Goal: Complete application form

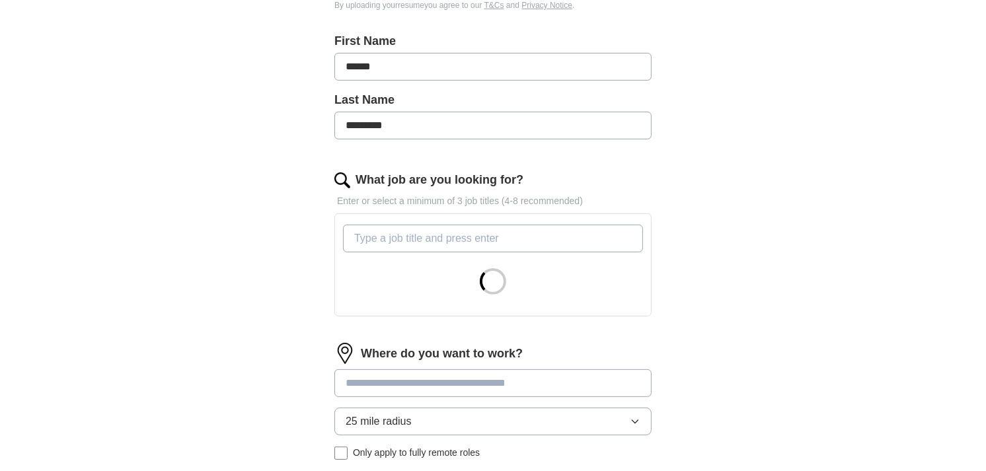
scroll to position [273, 0]
click at [390, 239] on input "What job are you looking for?" at bounding box center [493, 238] width 300 height 28
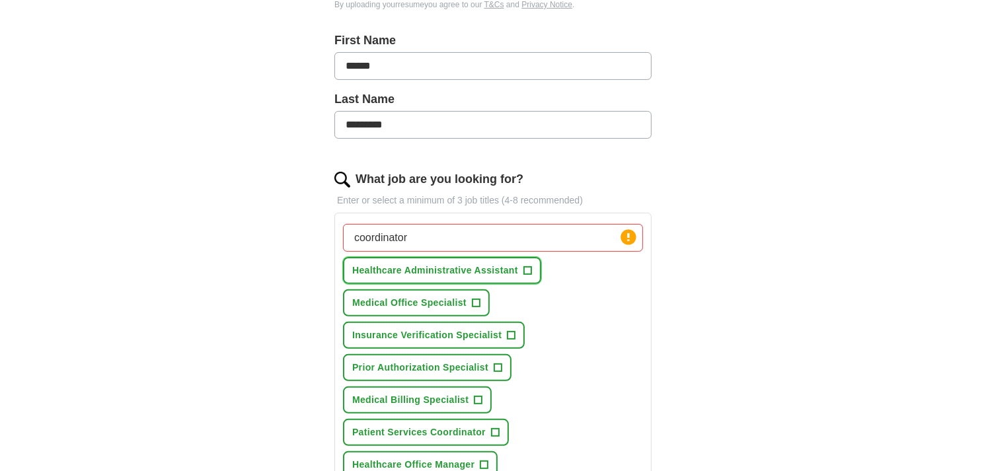
click at [526, 271] on span "+" at bounding box center [527, 271] width 8 height 11
click at [473, 301] on span "+" at bounding box center [476, 303] width 8 height 11
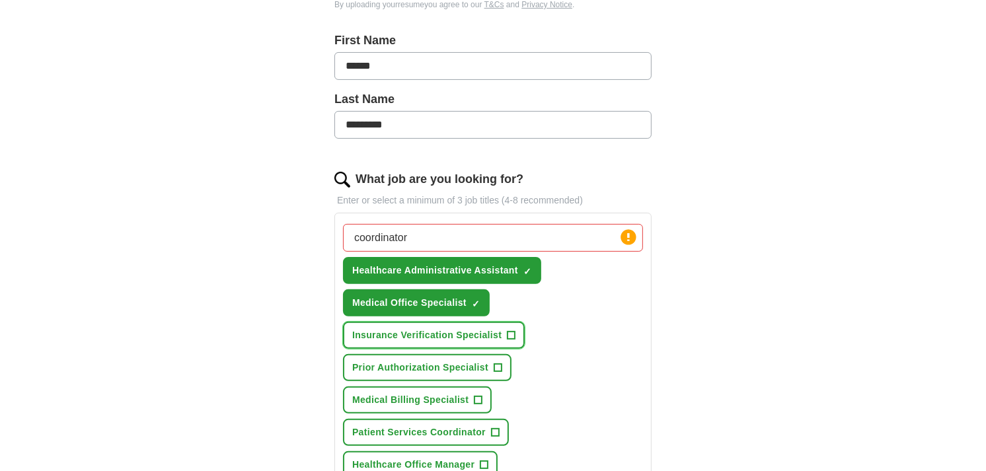
click at [511, 337] on span "+" at bounding box center [511, 335] width 8 height 11
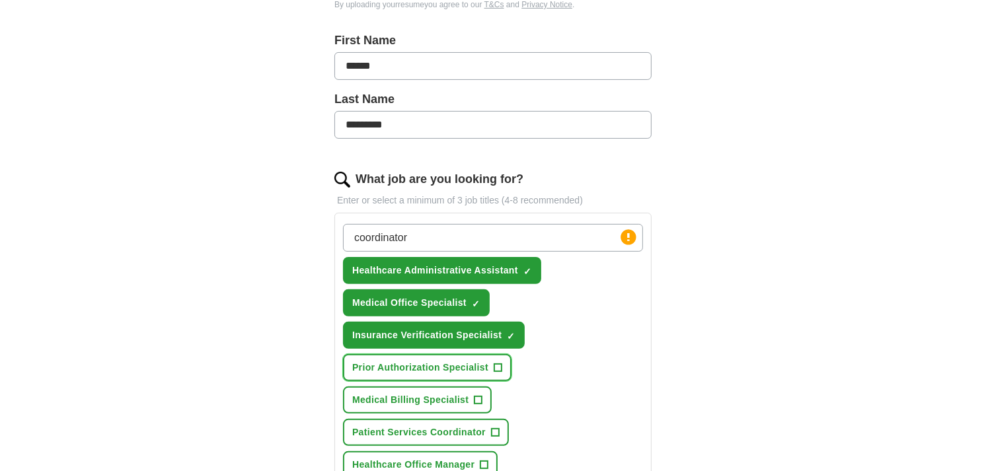
click at [496, 367] on span "+" at bounding box center [498, 368] width 8 height 11
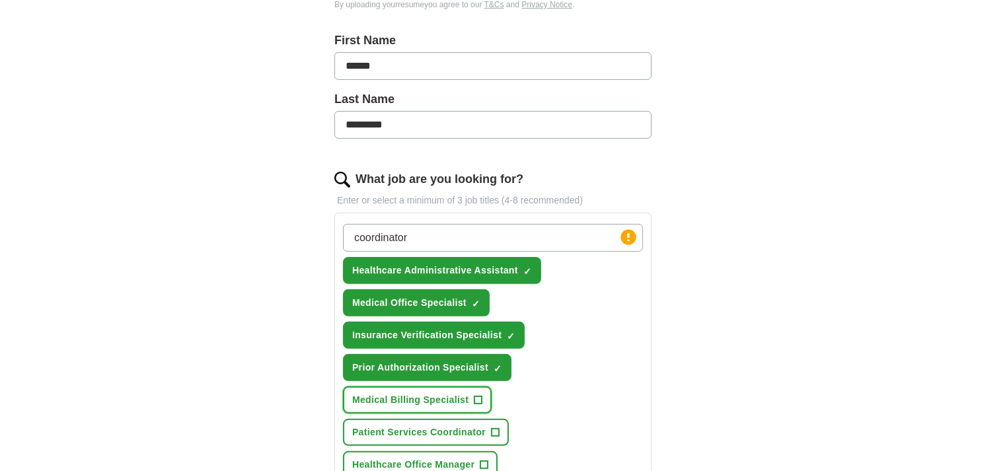
click at [478, 395] on span "+" at bounding box center [478, 400] width 8 height 11
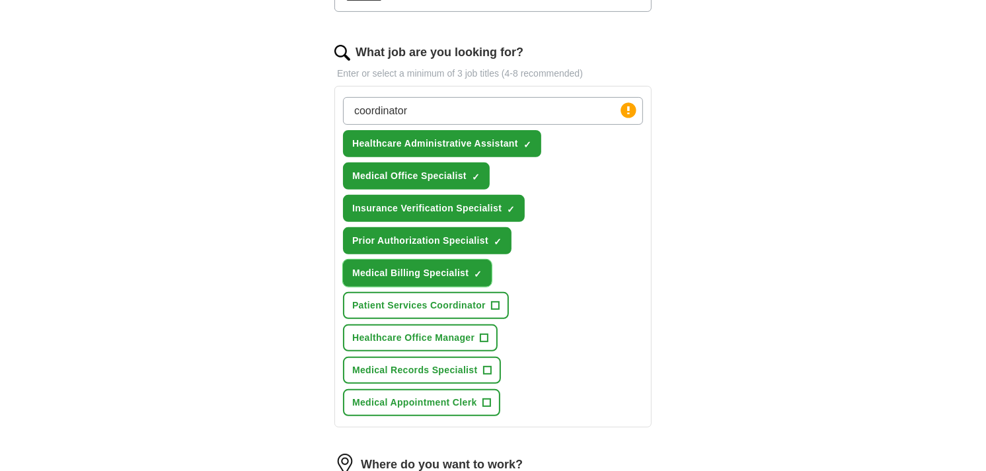
scroll to position [401, 0]
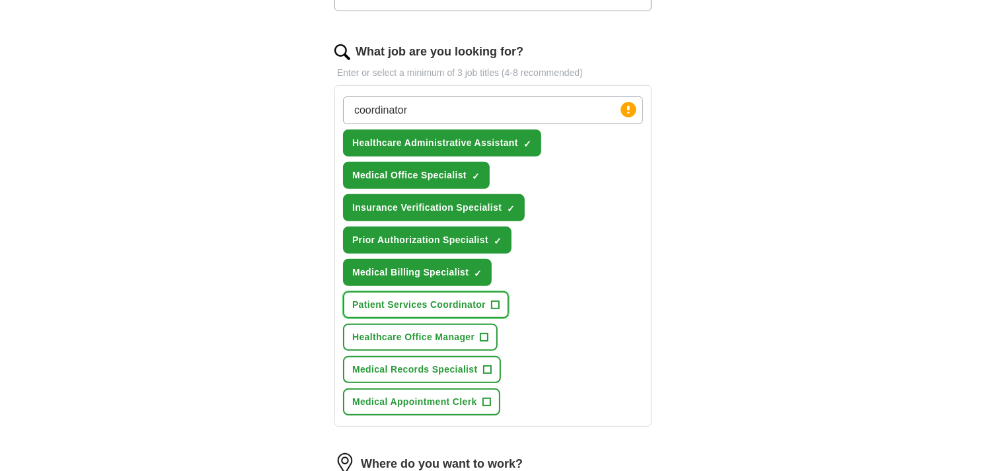
click at [489, 301] on button "Patient Services Coordinator +" at bounding box center [426, 304] width 166 height 27
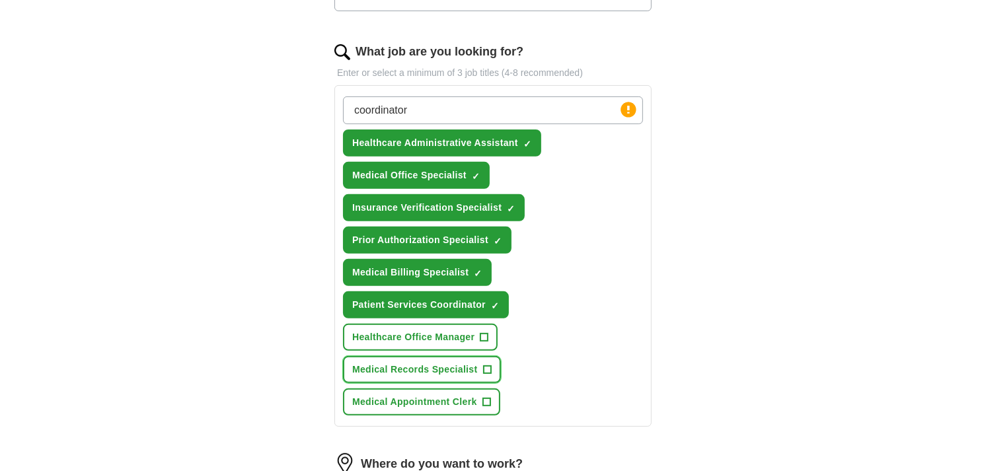
click at [485, 365] on span "+" at bounding box center [487, 370] width 8 height 11
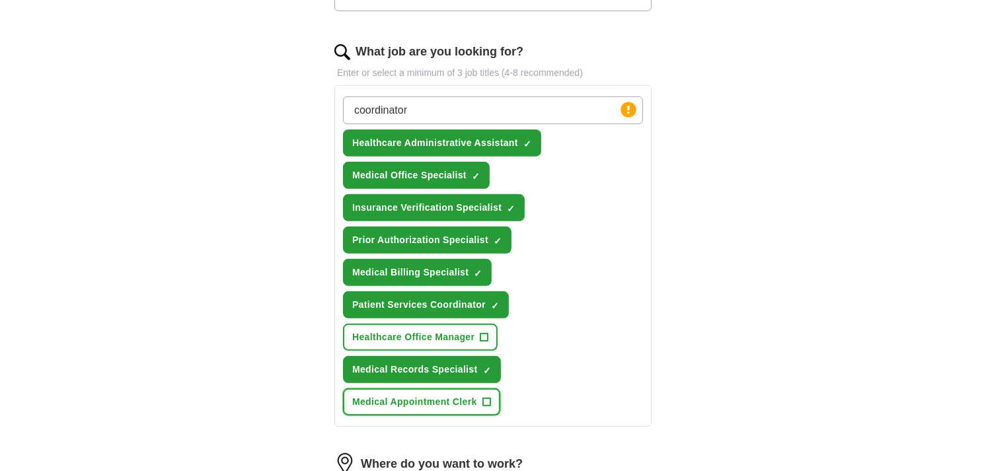
click at [485, 397] on span "+" at bounding box center [486, 402] width 8 height 11
click at [451, 111] on input "coordinator" at bounding box center [493, 110] width 300 height 28
type input "medical"
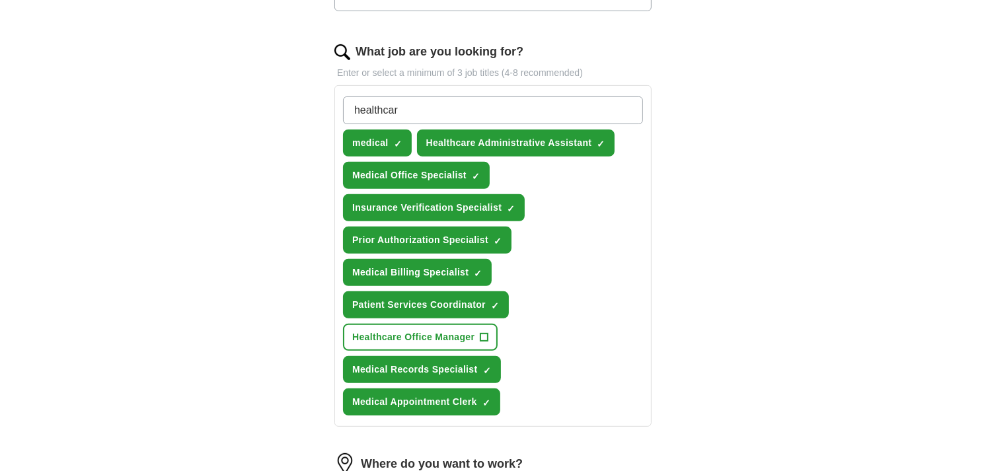
type input "healthcare"
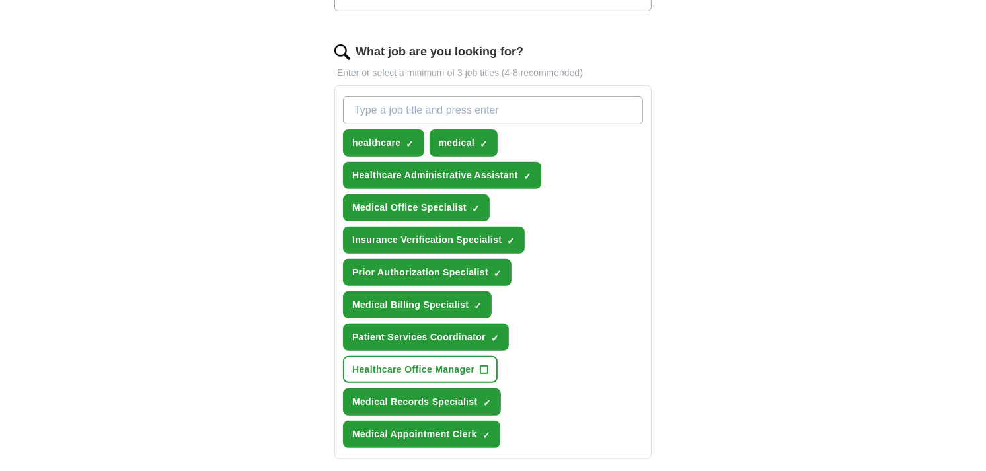
click at [434, 111] on input "What job are you looking for?" at bounding box center [493, 110] width 300 height 28
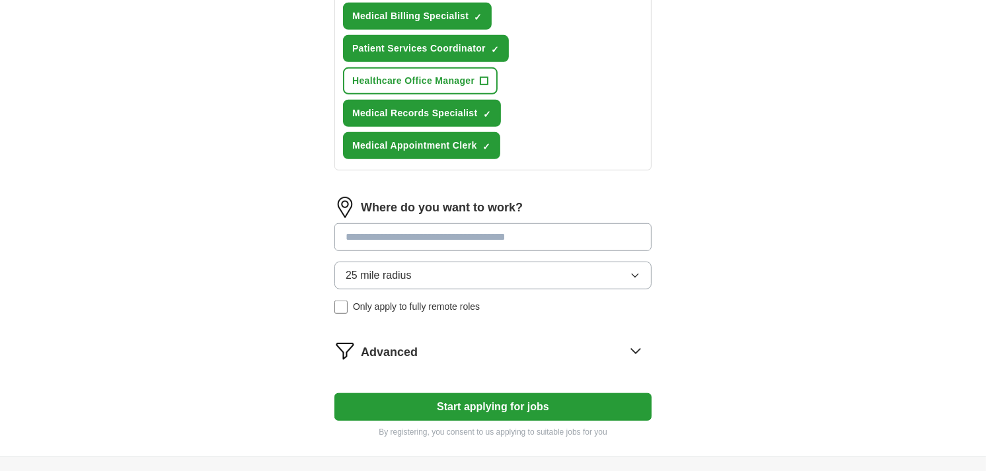
scroll to position [691, 0]
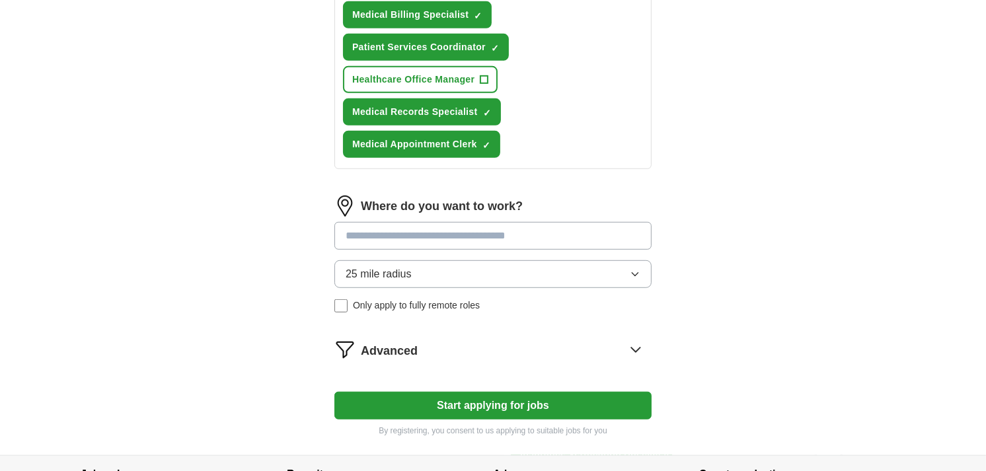
click at [510, 226] on input at bounding box center [492, 236] width 317 height 28
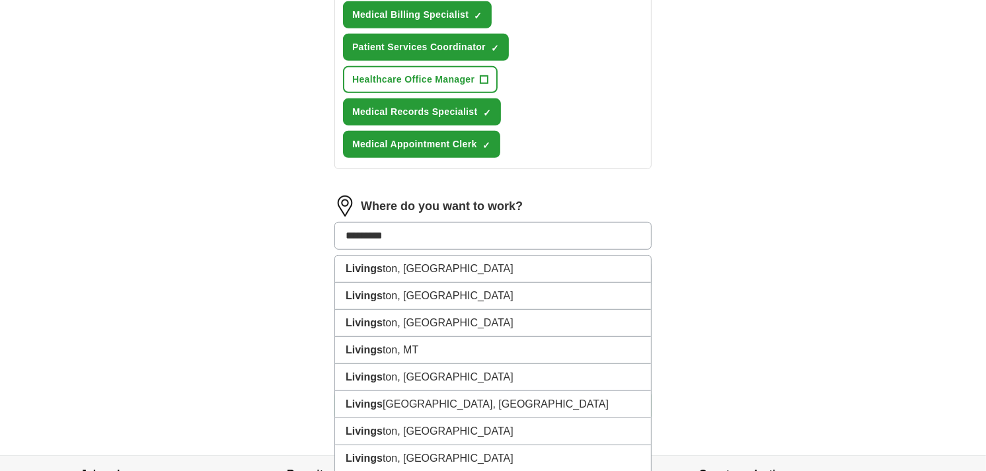
type input "**********"
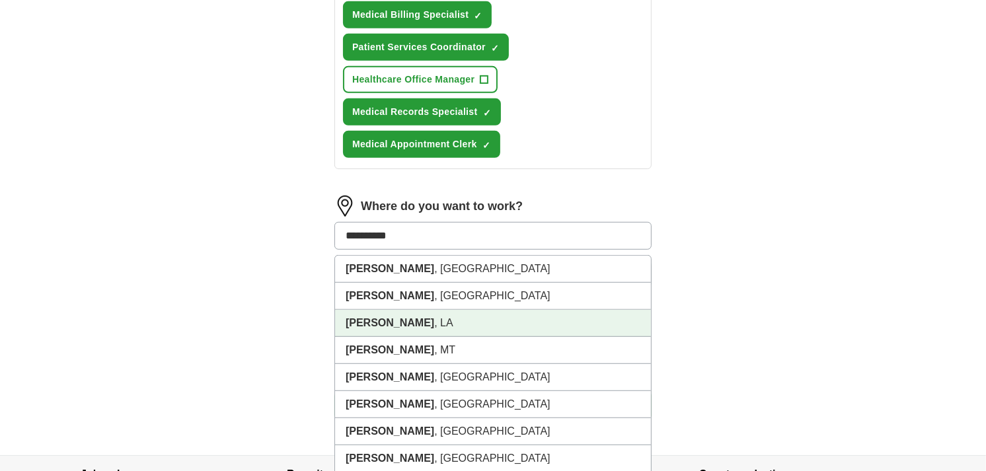
click at [392, 317] on strong "[PERSON_NAME]" at bounding box center [389, 322] width 89 height 11
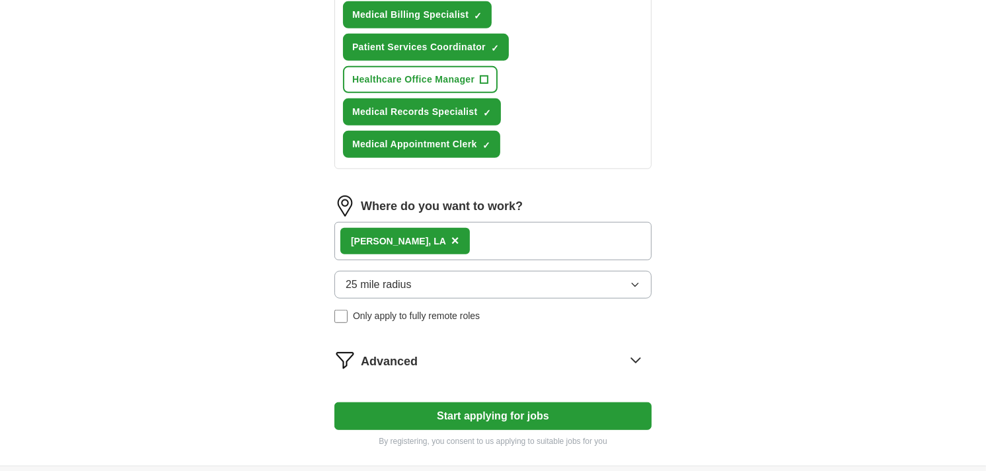
click at [375, 277] on span "25 mile radius" at bounding box center [378, 285] width 66 height 16
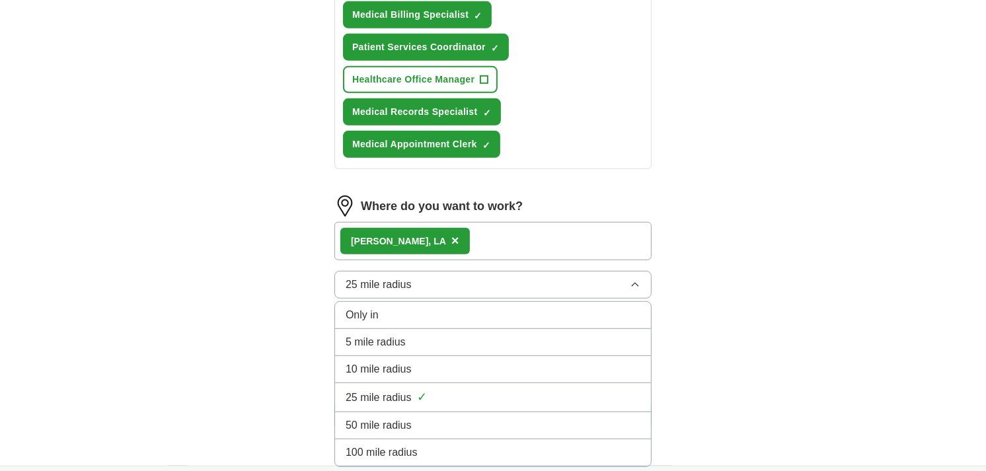
click at [382, 390] on span "25 mile radius" at bounding box center [378, 398] width 66 height 16
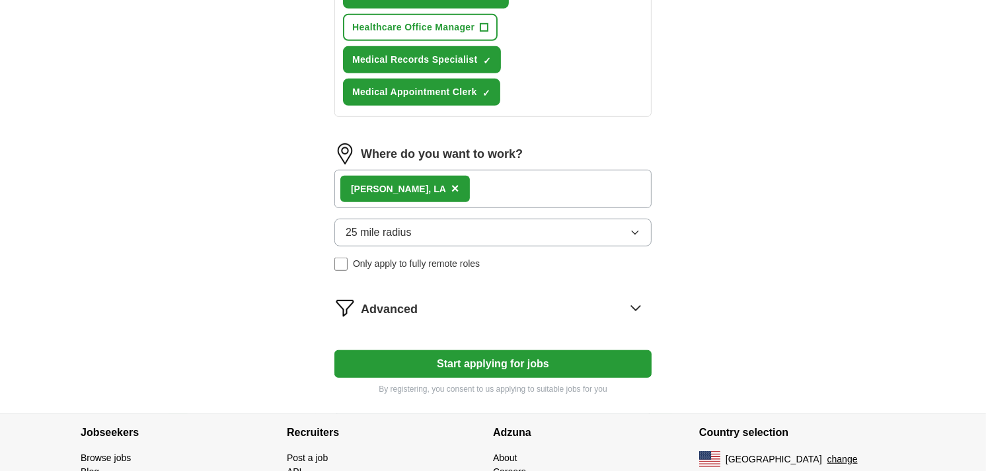
scroll to position [744, 0]
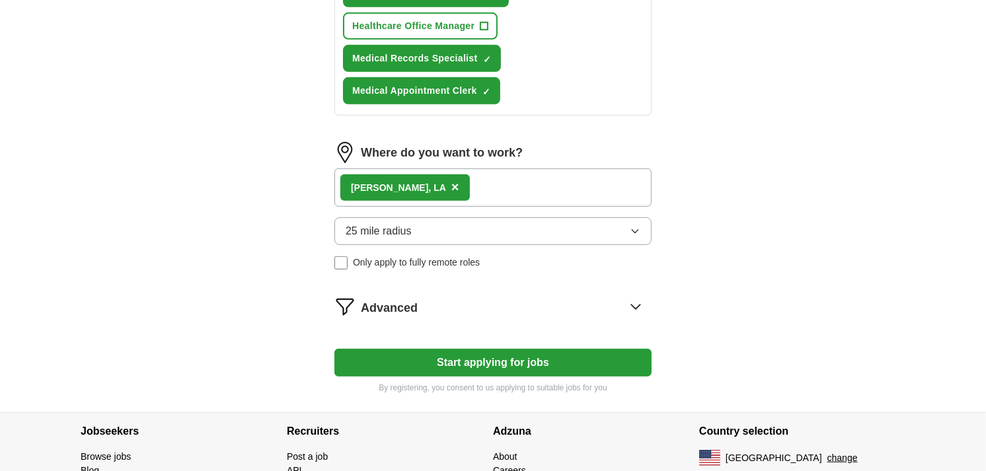
click at [384, 299] on span "Advanced" at bounding box center [389, 308] width 57 height 18
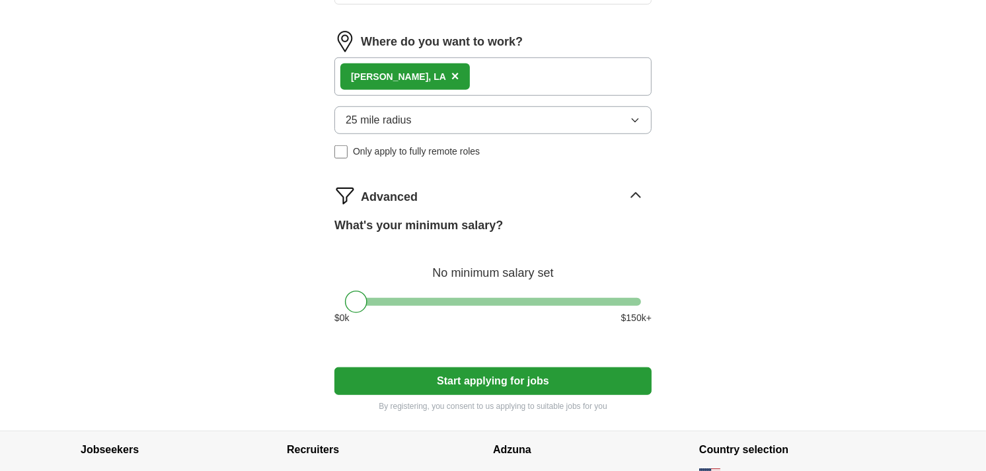
scroll to position [857, 0]
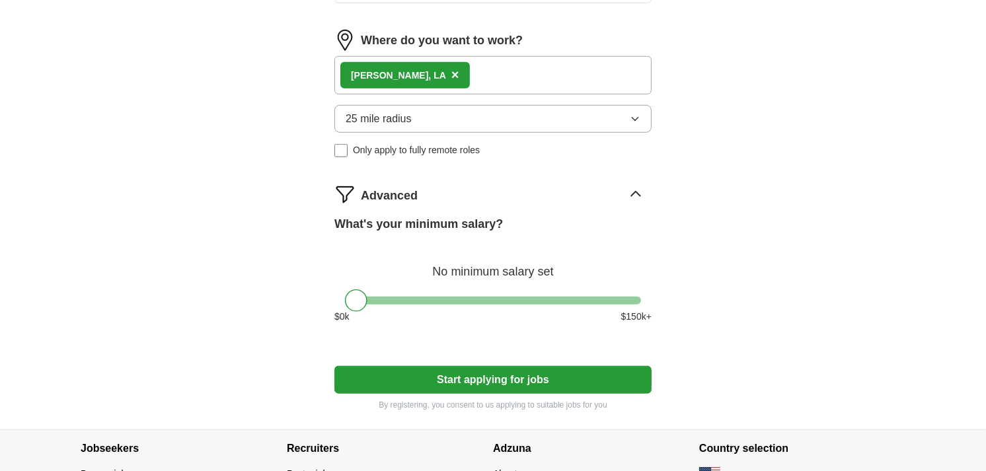
click at [405, 367] on button "Start applying for jobs" at bounding box center [492, 380] width 317 height 28
select select "**"
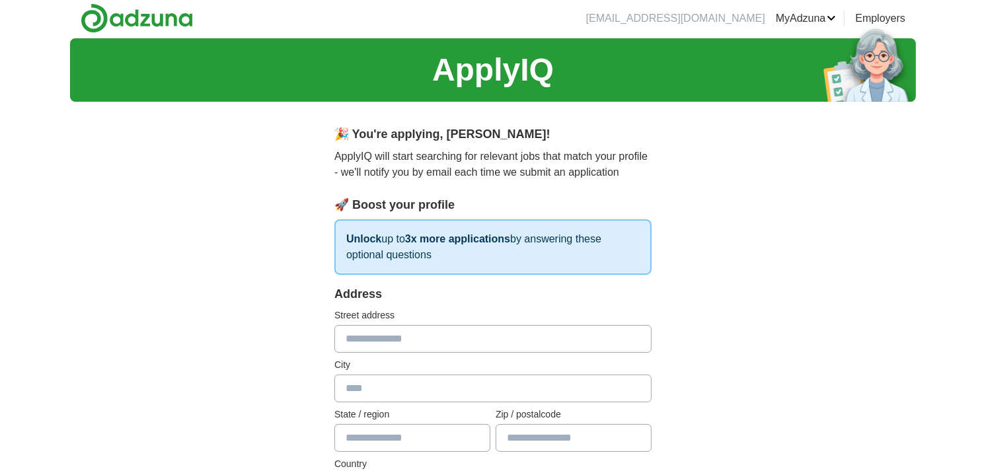
scroll to position [0, 0]
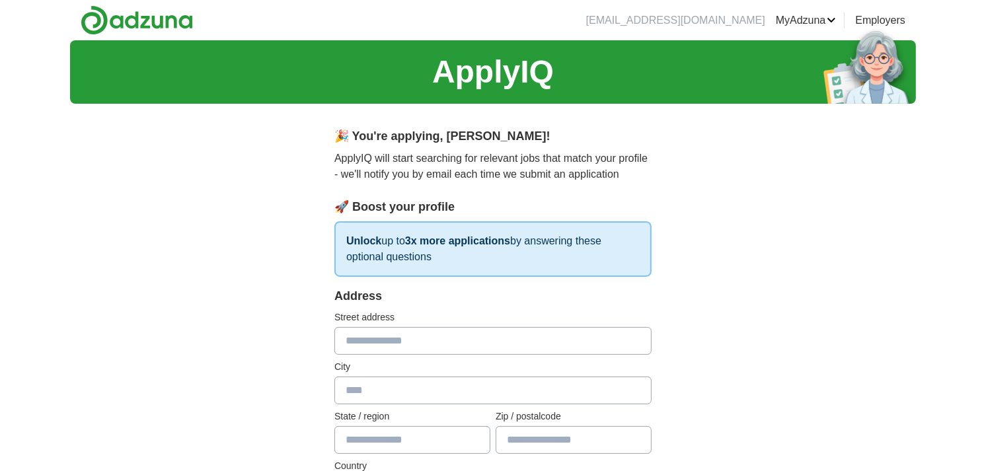
click at [396, 344] on input "text" at bounding box center [492, 341] width 317 height 28
type input "**********"
drag, startPoint x: 404, startPoint y: 385, endPoint x: 380, endPoint y: 388, distance: 23.9
click at [380, 388] on input "text" at bounding box center [492, 391] width 317 height 28
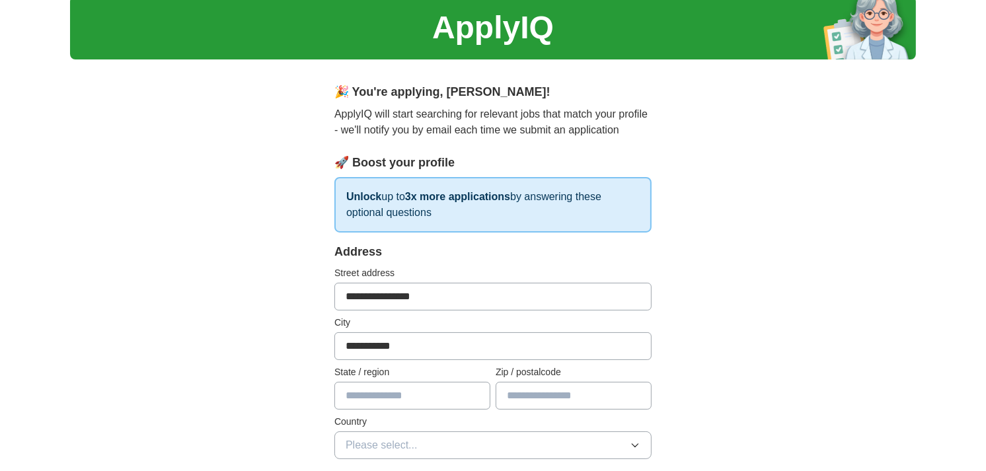
scroll to position [45, 0]
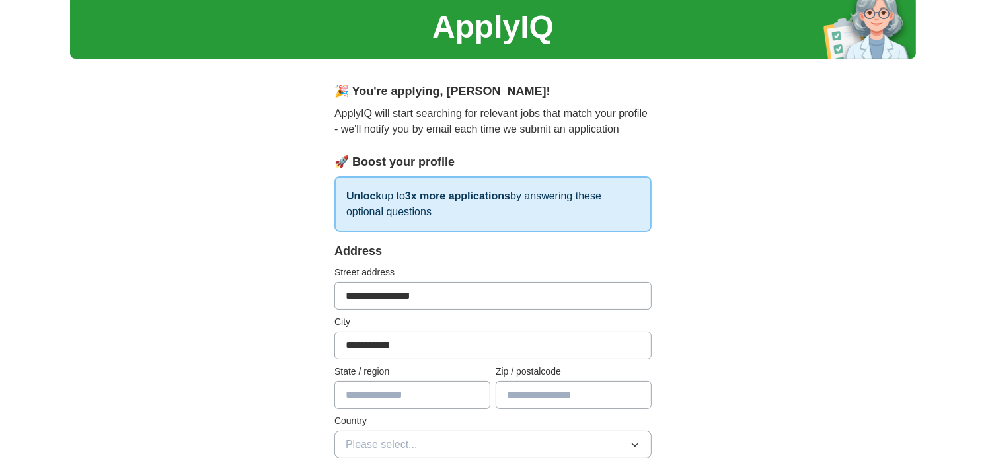
type input "**********"
click at [399, 398] on input "text" at bounding box center [412, 395] width 156 height 28
click at [516, 398] on input "text" at bounding box center [573, 395] width 156 height 28
click at [377, 393] on input "**" at bounding box center [412, 395] width 156 height 28
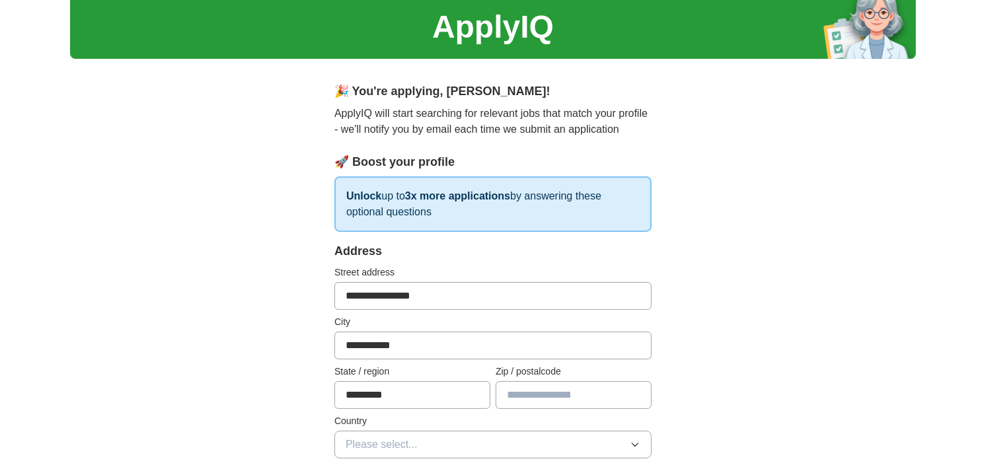
type input "*********"
click at [526, 399] on input "text" at bounding box center [573, 395] width 156 height 28
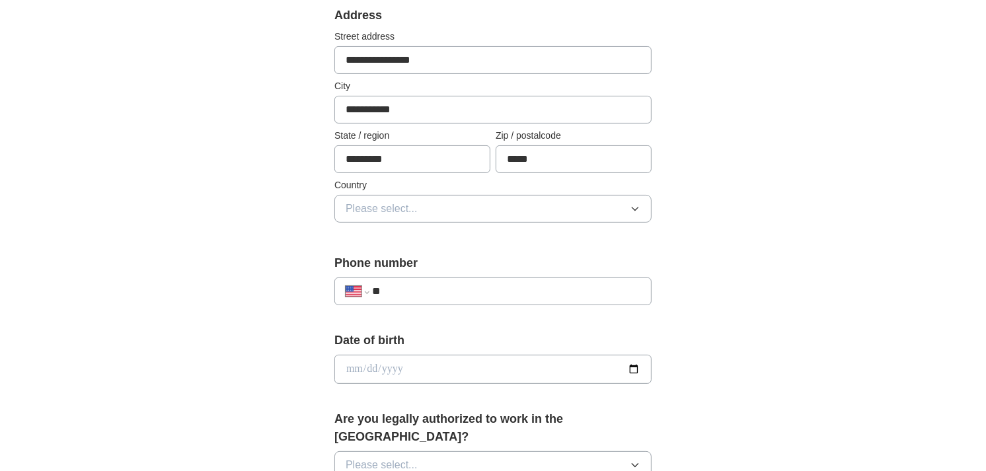
scroll to position [287, 0]
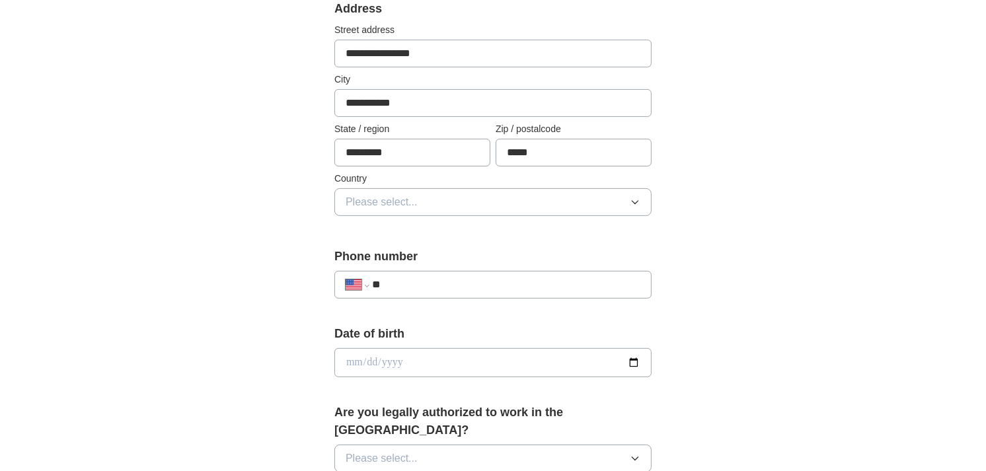
type input "*****"
click at [449, 196] on button "Please select..." at bounding box center [492, 202] width 317 height 28
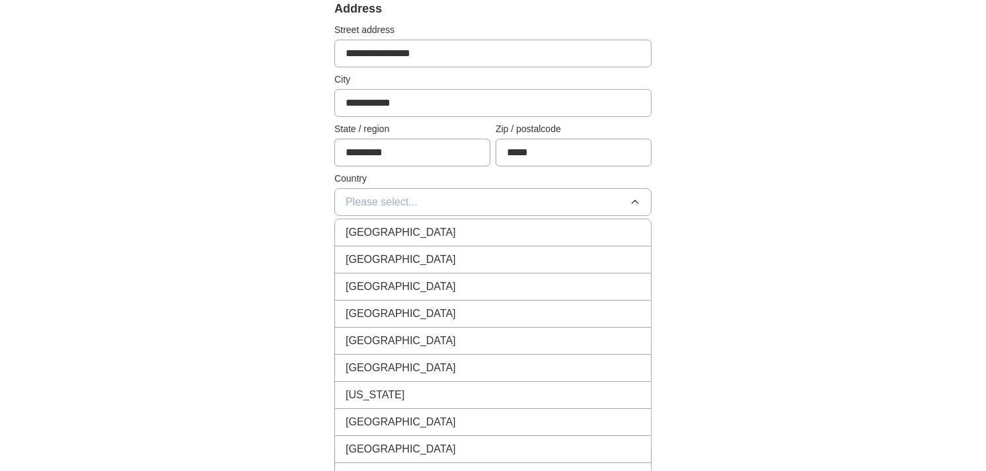
click at [391, 254] on span "[GEOGRAPHIC_DATA]" at bounding box center [400, 260] width 110 height 16
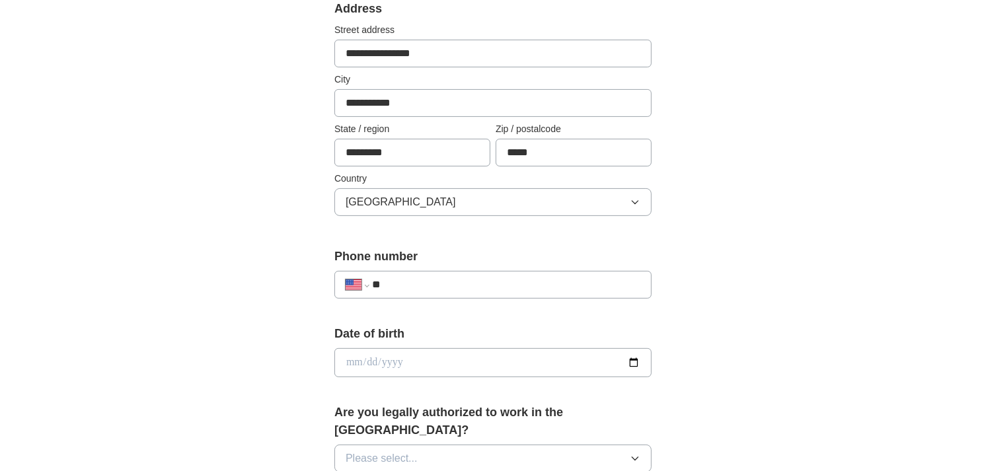
click at [404, 283] on input "**" at bounding box center [506, 285] width 268 height 16
type input "**********"
click at [347, 365] on input "date" at bounding box center [492, 362] width 317 height 29
type input "**********"
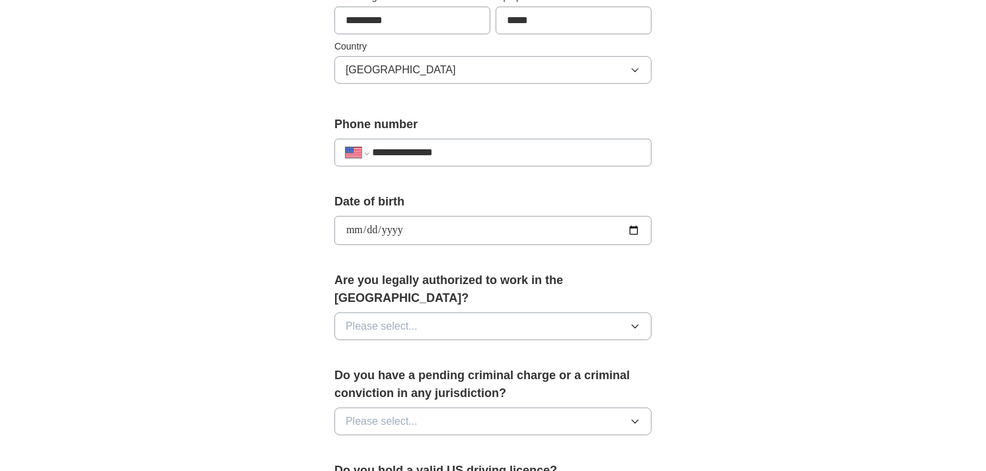
scroll to position [420, 0]
click at [386, 318] on span "Please select..." at bounding box center [381, 326] width 72 height 16
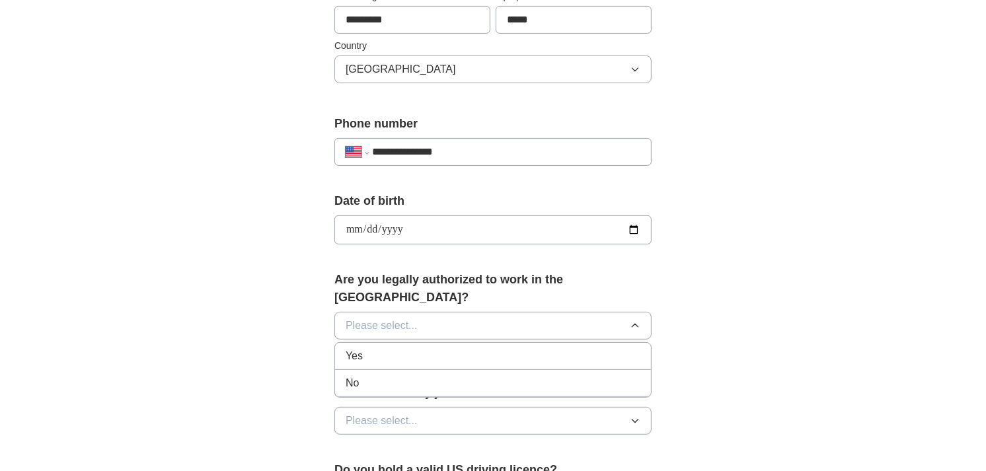
click at [365, 348] on div "Yes" at bounding box center [492, 356] width 295 height 16
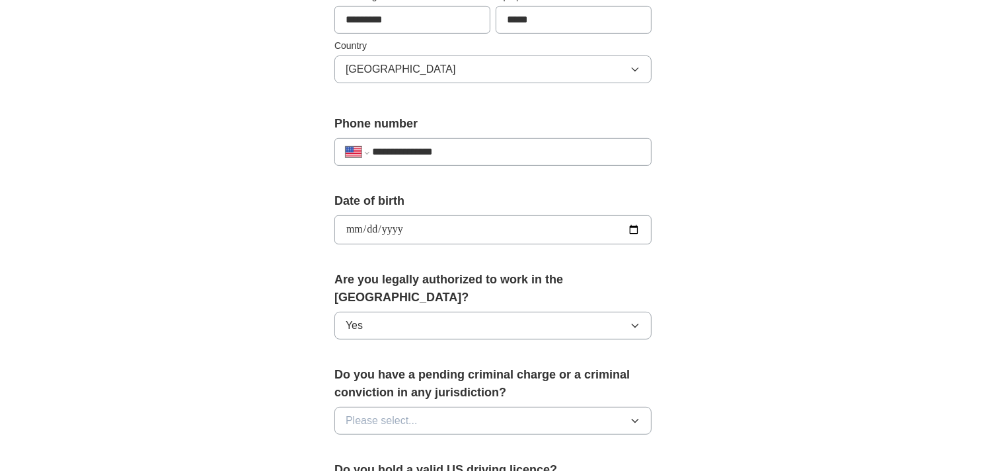
click at [388, 413] on span "Please select..." at bounding box center [381, 421] width 72 height 16
click at [355, 470] on span "No" at bounding box center [351, 478] width 13 height 16
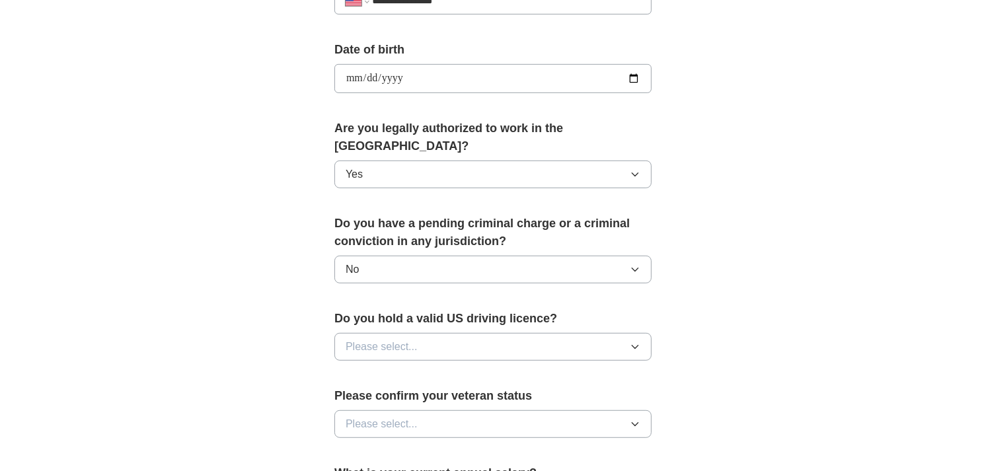
scroll to position [572, 0]
click at [384, 338] on span "Please select..." at bounding box center [381, 346] width 72 height 16
click at [357, 369] on span "Yes" at bounding box center [353, 377] width 17 height 16
click at [419, 410] on button "Please select..." at bounding box center [492, 424] width 317 height 28
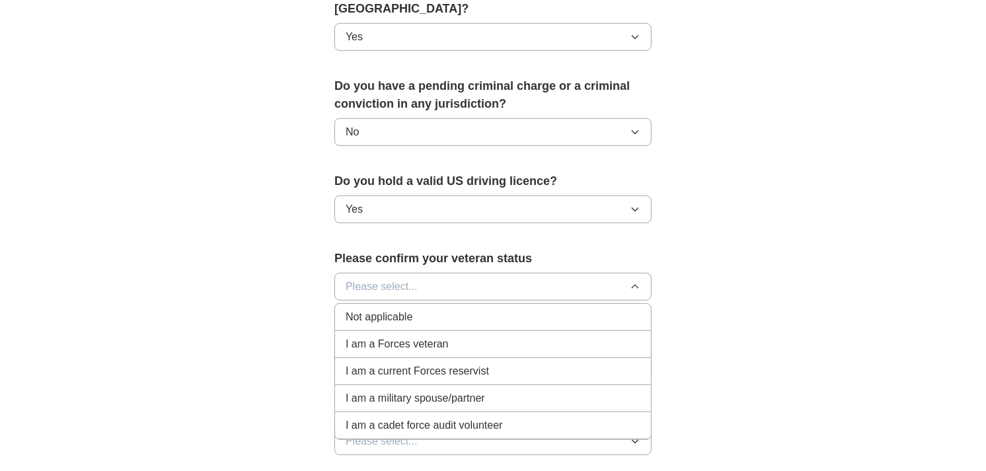
scroll to position [709, 0]
click at [417, 308] on div "Not applicable" at bounding box center [492, 316] width 295 height 16
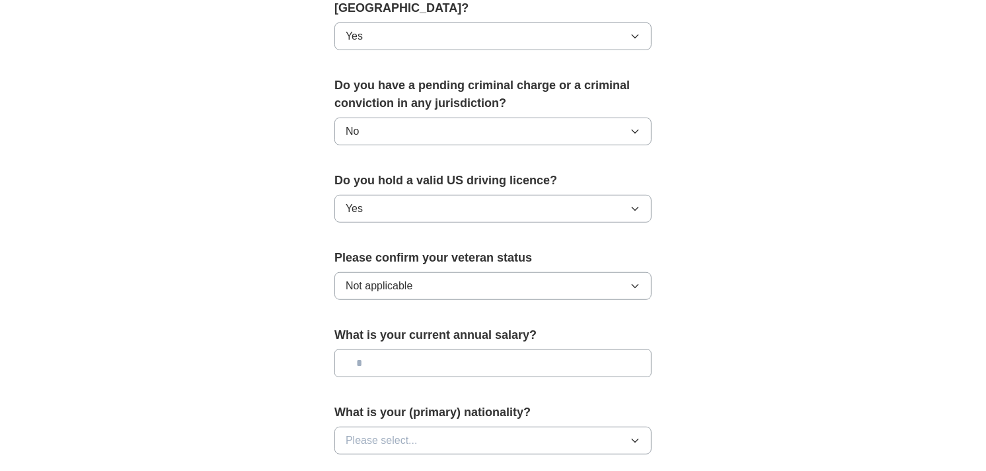
click at [408, 277] on button "Not applicable" at bounding box center [492, 286] width 317 height 28
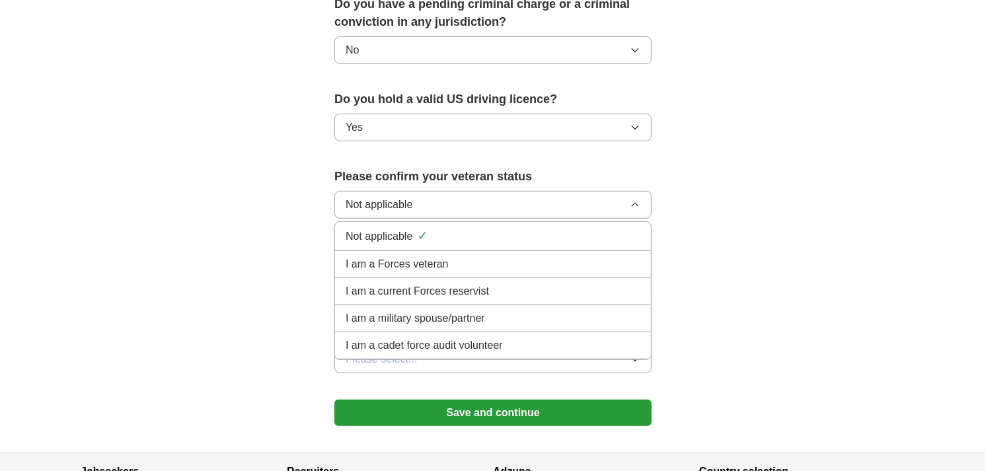
scroll to position [791, 0]
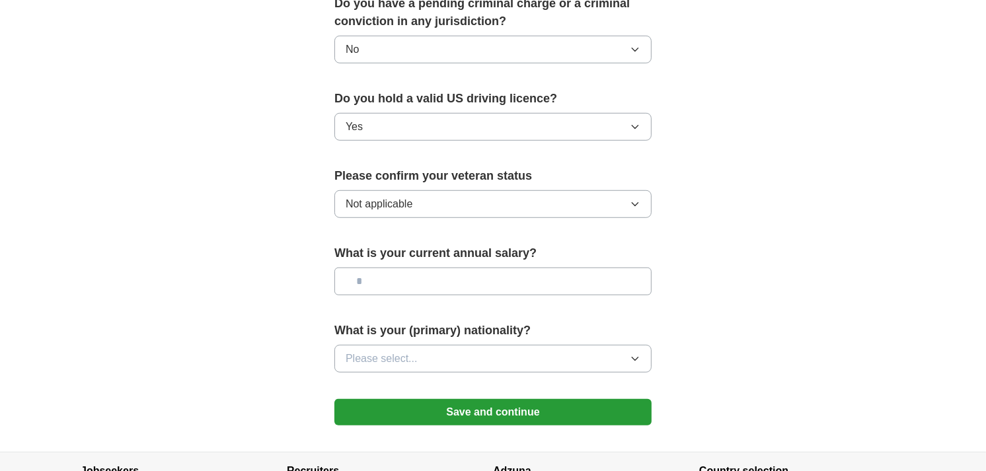
click at [400, 268] on input "text" at bounding box center [492, 282] width 317 height 28
click at [423, 348] on button "Please select..." at bounding box center [492, 359] width 317 height 28
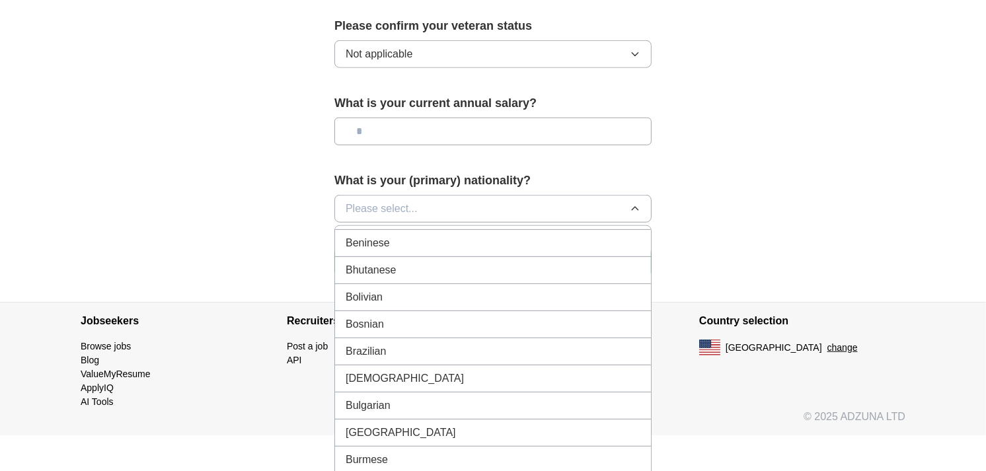
scroll to position [0, 0]
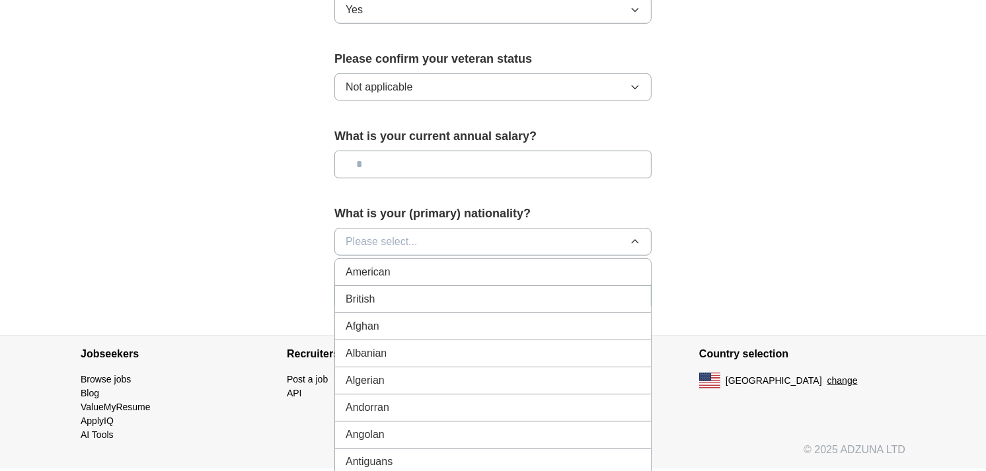
click at [377, 264] on span "American" at bounding box center [367, 272] width 45 height 16
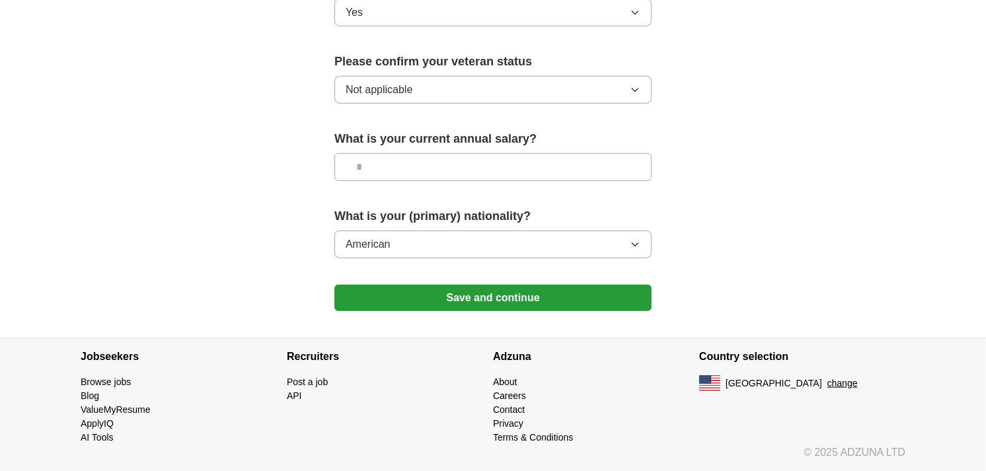
scroll to position [887, 0]
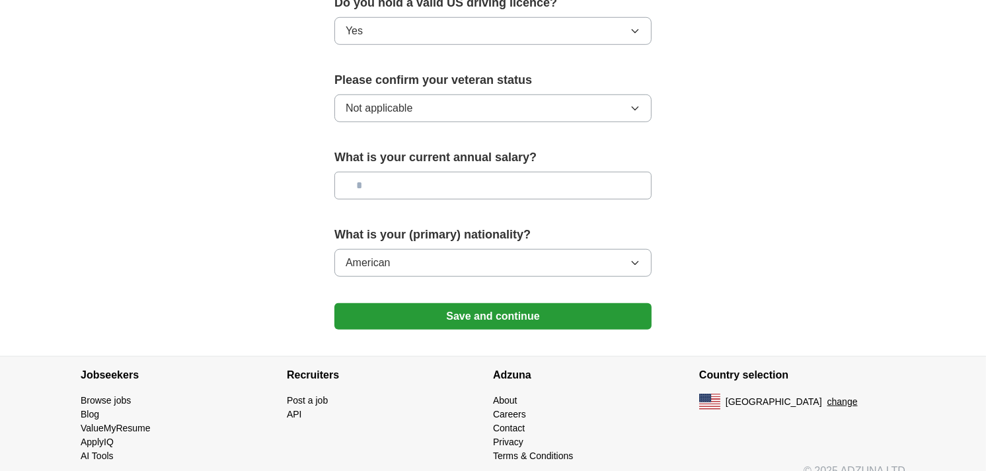
click at [429, 303] on button "Save and continue" at bounding box center [492, 316] width 317 height 26
